Goal: Task Accomplishment & Management: Complete application form

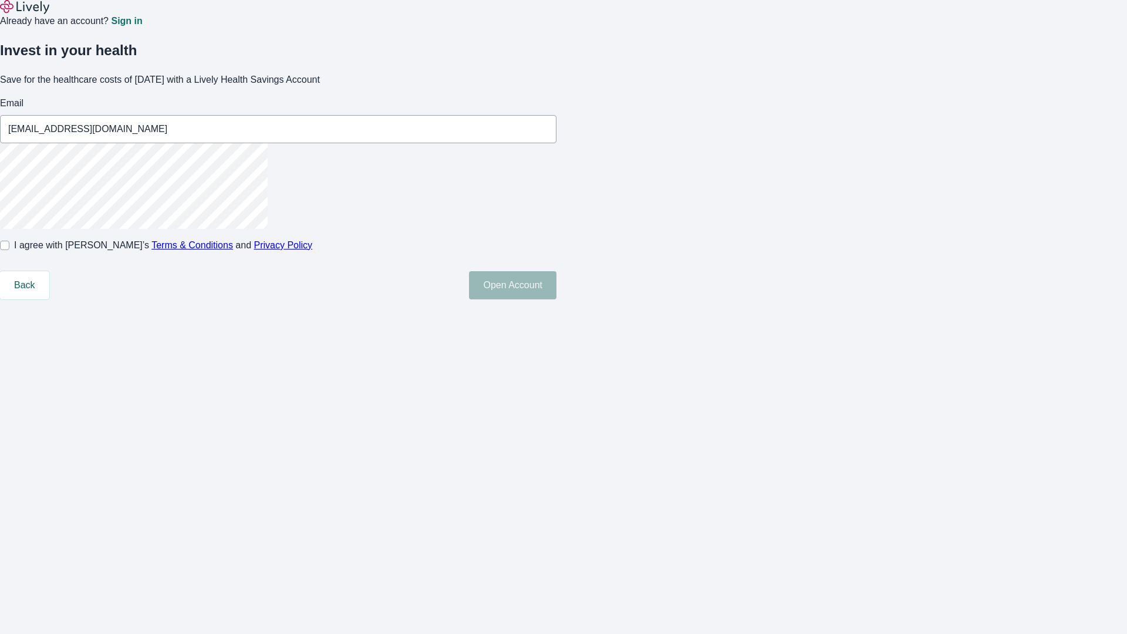
click at [9, 250] on input "I agree with Lively’s Terms & Conditions and Privacy Policy" at bounding box center [4, 245] width 9 height 9
checkbox input "true"
click at [556, 299] on button "Open Account" at bounding box center [512, 285] width 87 height 28
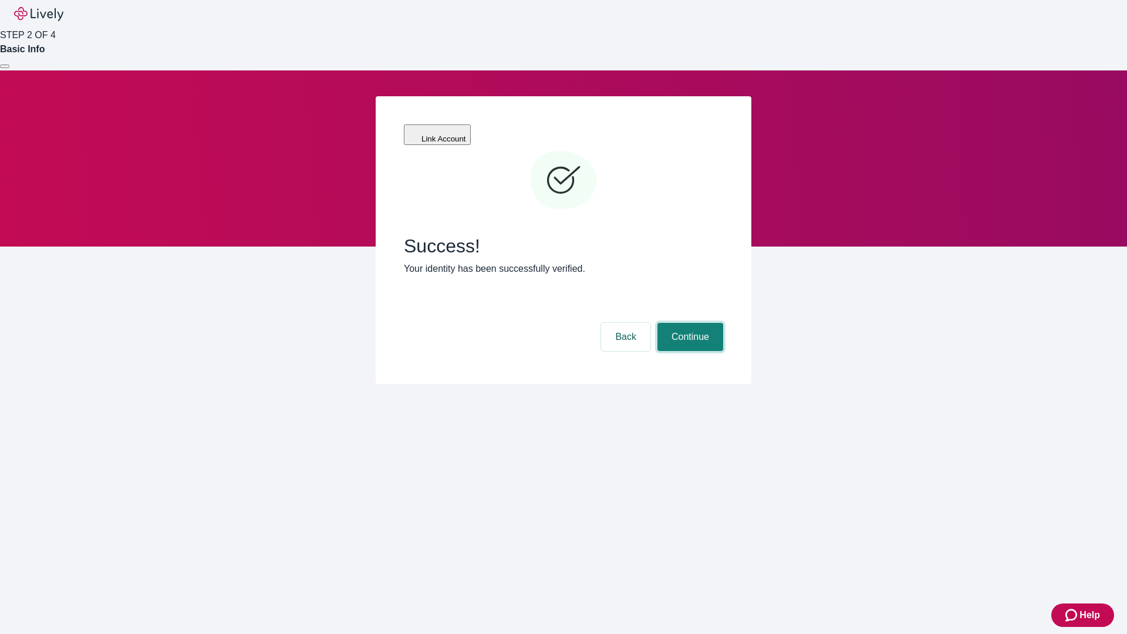
click at [689, 323] on button "Continue" at bounding box center [690, 337] width 66 height 28
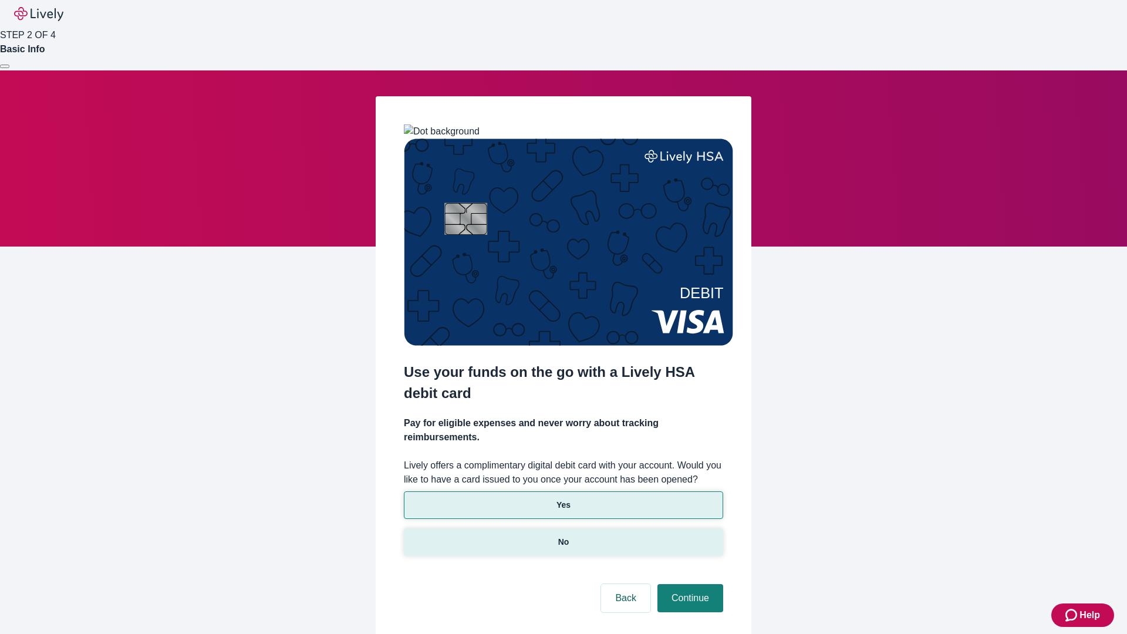
click at [563, 536] on p "No" at bounding box center [563, 542] width 11 height 12
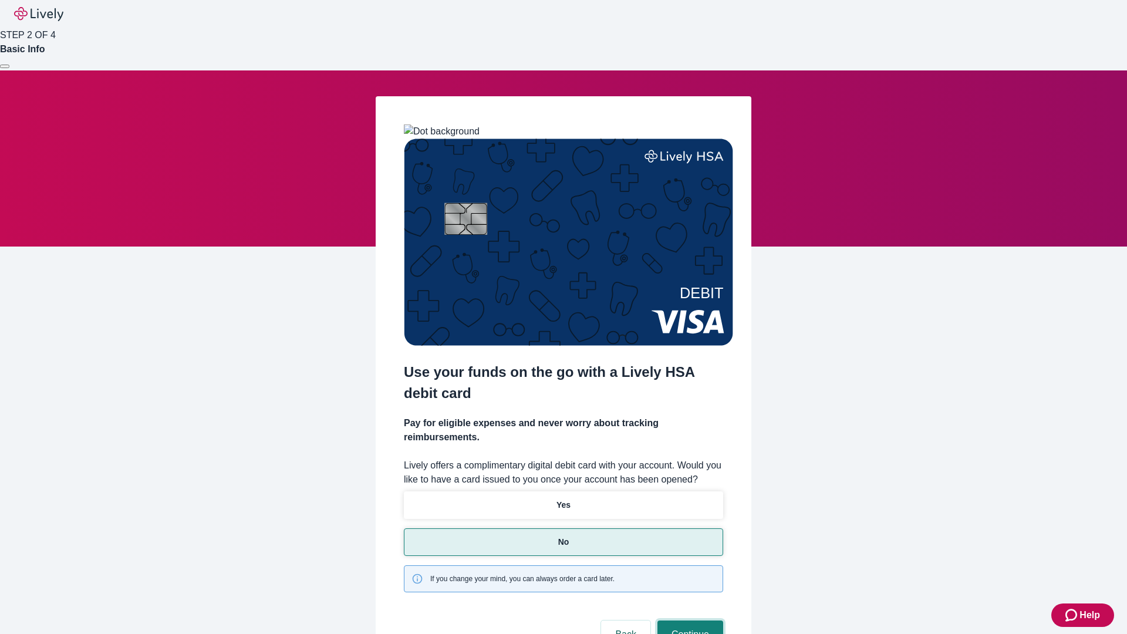
click at [689, 620] on button "Continue" at bounding box center [690, 634] width 66 height 28
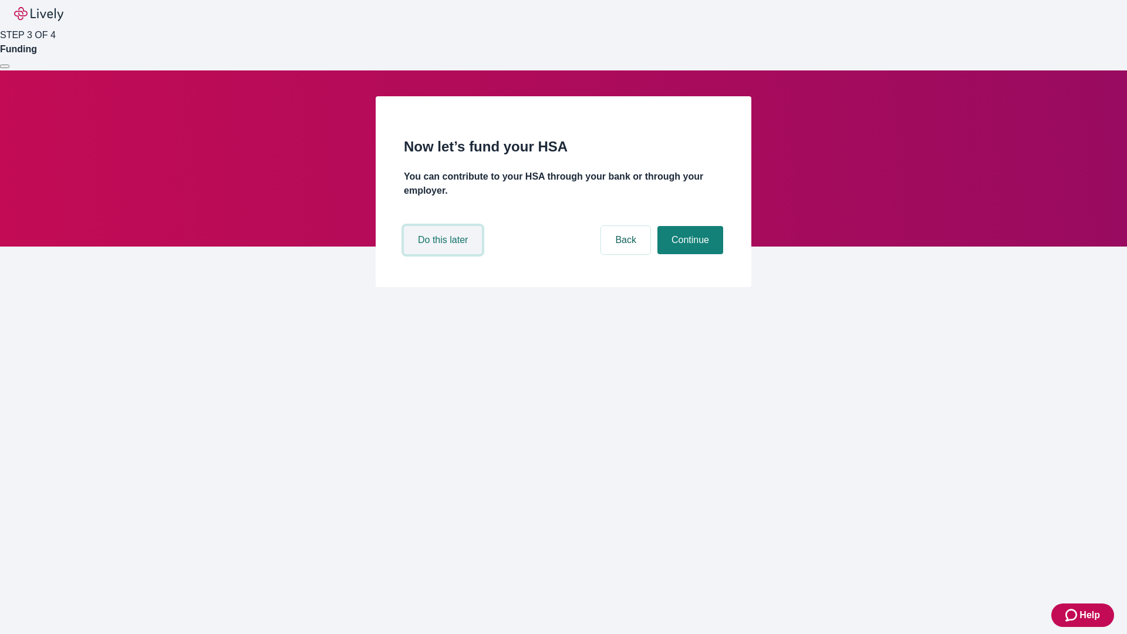
click at [444, 254] on button "Do this later" at bounding box center [443, 240] width 78 height 28
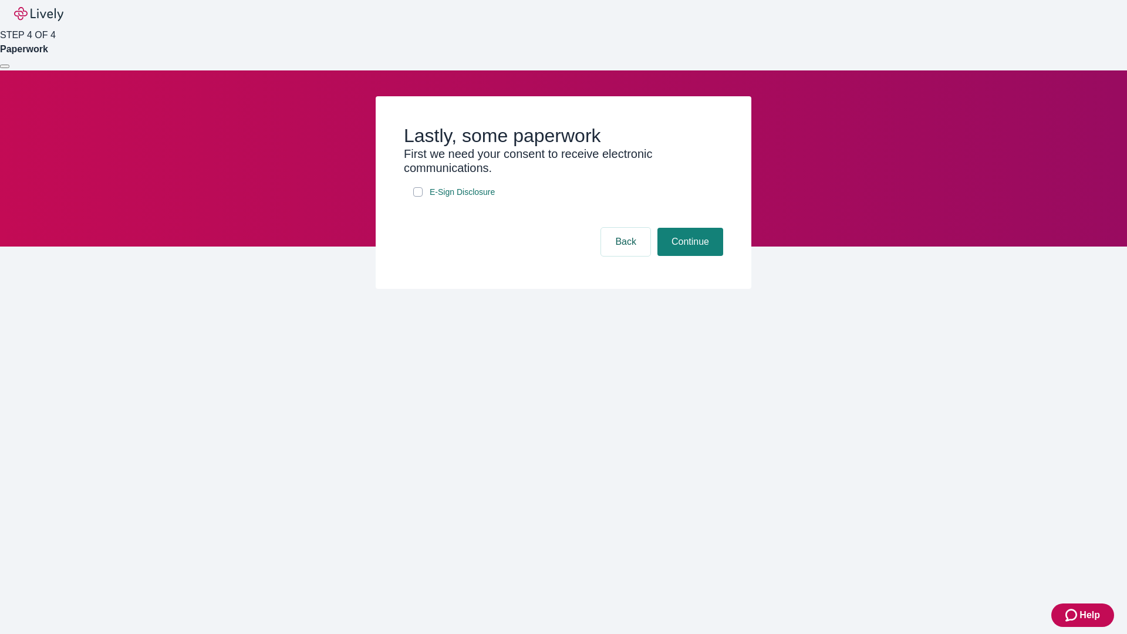
click at [418, 197] on input "E-Sign Disclosure" at bounding box center [417, 191] width 9 height 9
checkbox input "true"
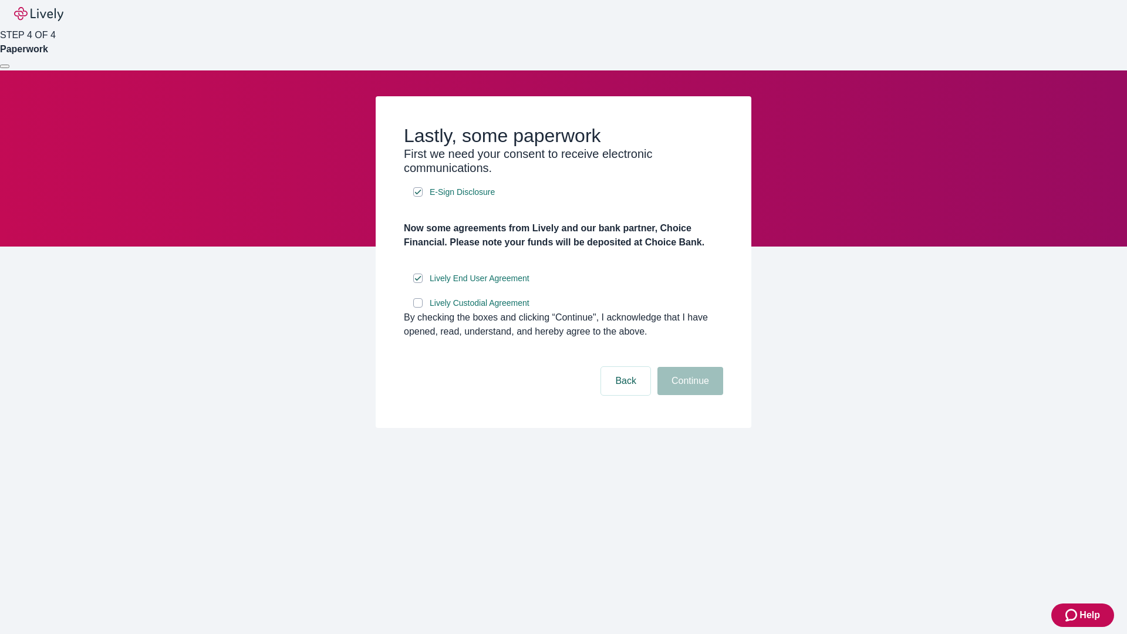
click at [418, 308] on input "Lively Custodial Agreement" at bounding box center [417, 302] width 9 height 9
checkbox input "true"
click at [689, 395] on button "Continue" at bounding box center [690, 381] width 66 height 28
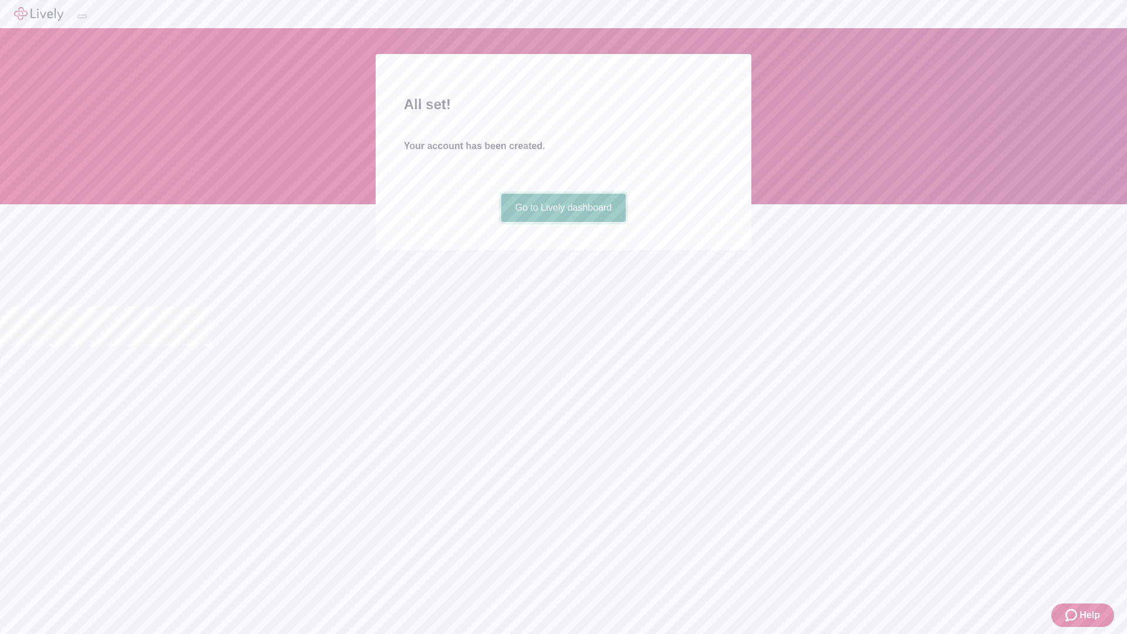
click at [563, 222] on link "Go to Lively dashboard" at bounding box center [563, 208] width 125 height 28
